Goal: Task Accomplishment & Management: Manage account settings

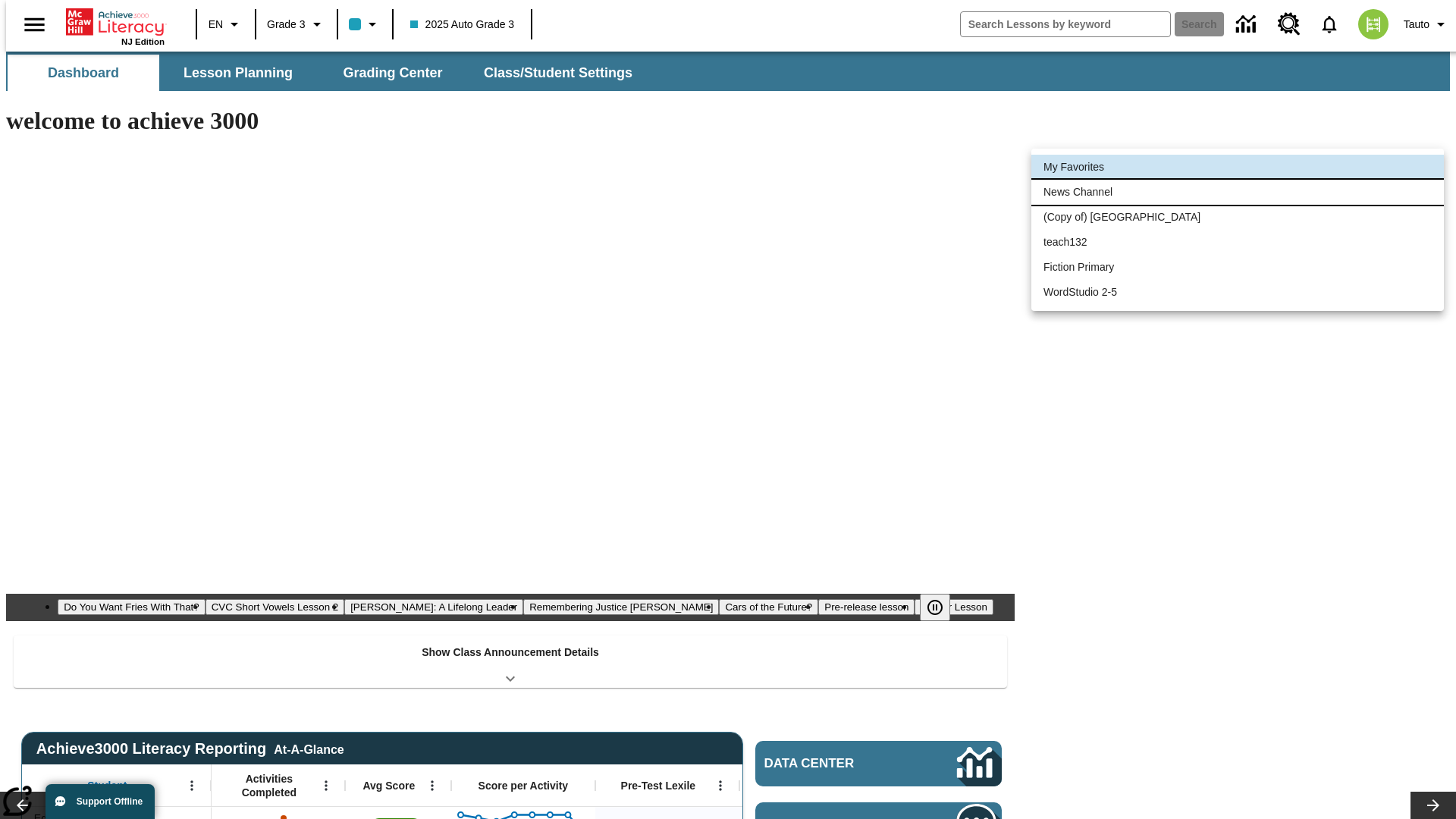
click at [1237, 192] on li "News Channel" at bounding box center [1237, 192] width 412 height 25
type input "120"
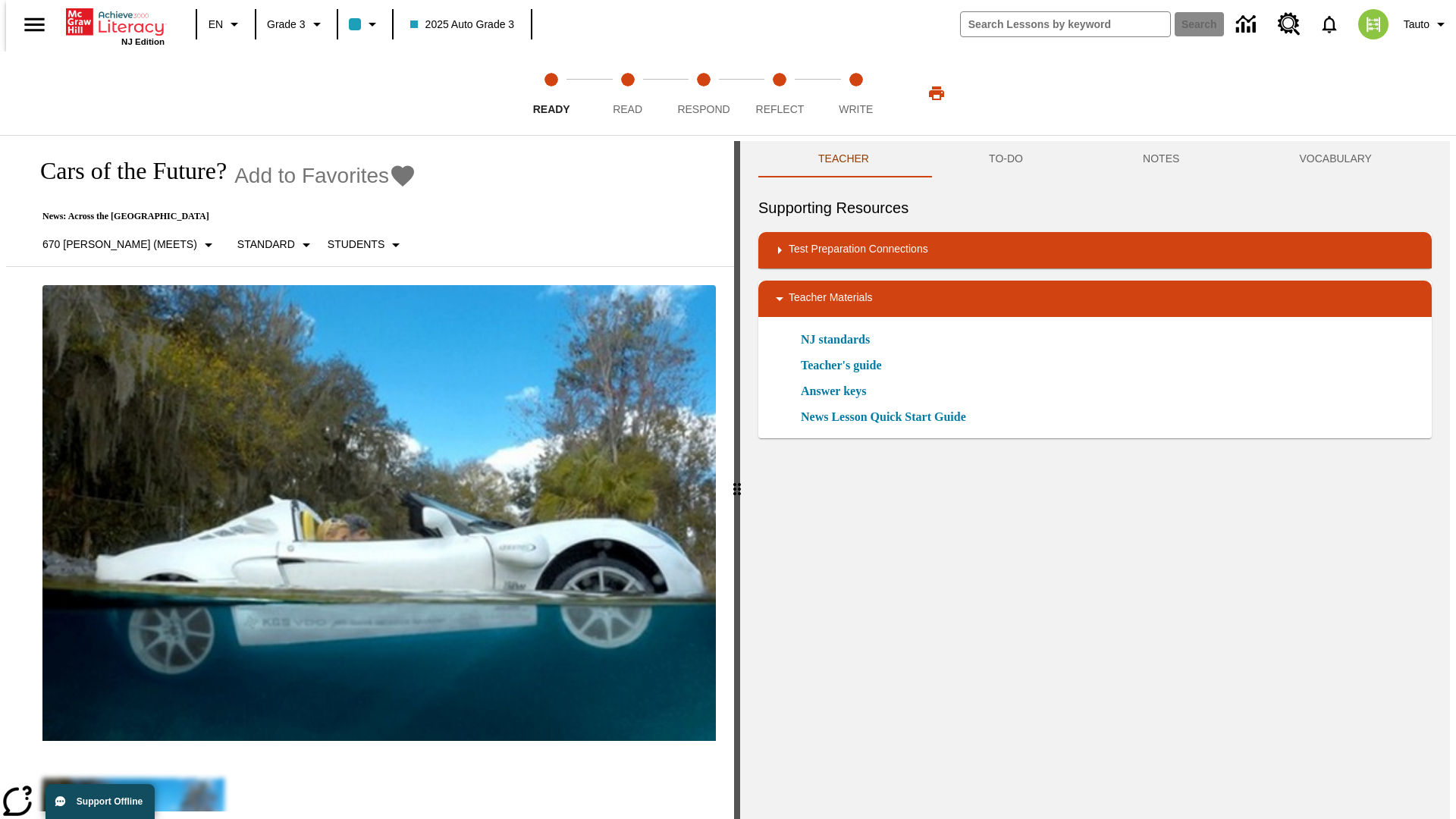
click at [391, 176] on icon "Add to Favorites - Cars of the Future?" at bounding box center [402, 176] width 23 height 21
